Goal: Task Accomplishment & Management: Manage account settings

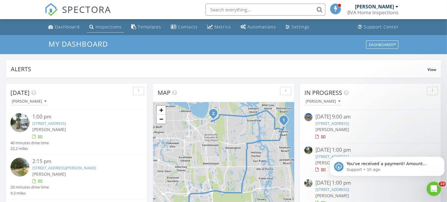
click at [99, 26] on div "Inspections" at bounding box center [109, 27] width 26 height 6
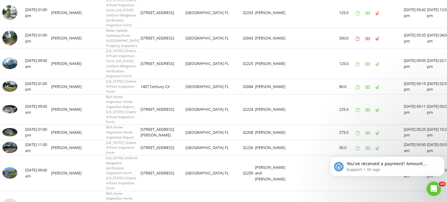
scroll to position [114, 0]
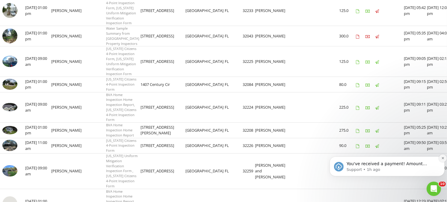
click at [441, 158] on icon "Dismiss notification" at bounding box center [442, 157] width 3 height 3
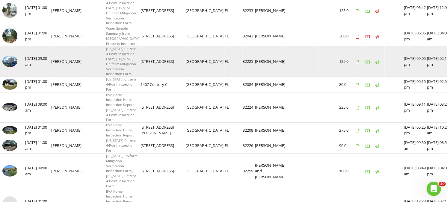
click at [14, 67] on img at bounding box center [9, 61] width 15 height 11
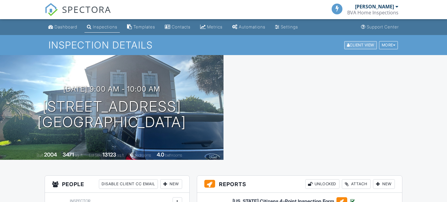
click at [360, 48] on div "Client View" at bounding box center [360, 45] width 33 height 8
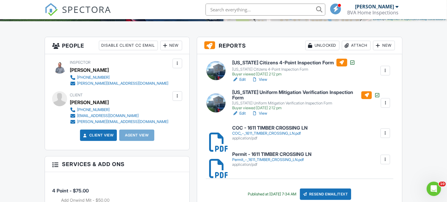
scroll to position [135, 0]
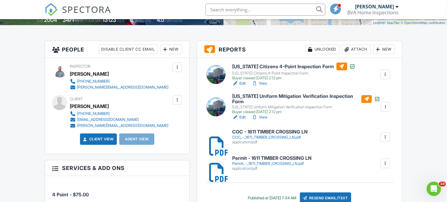
click at [247, 67] on h6 "[US_STATE] Citizens 4-Point Inspection Form" at bounding box center [293, 67] width 123 height 8
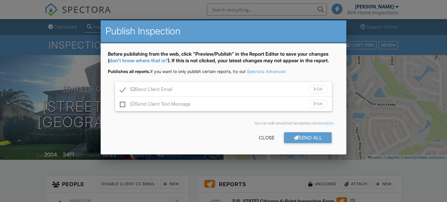
click at [124, 89] on label "Send Client Email" at bounding box center [146, 90] width 52 height 7
checkbox input "false"
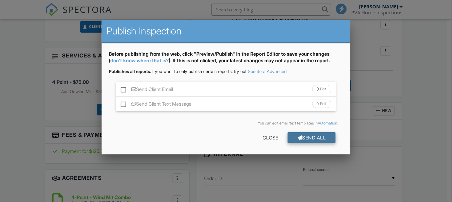
click at [312, 137] on div "Send All" at bounding box center [312, 137] width 48 height 11
